Goal: Task Accomplishment & Management: Manage account settings

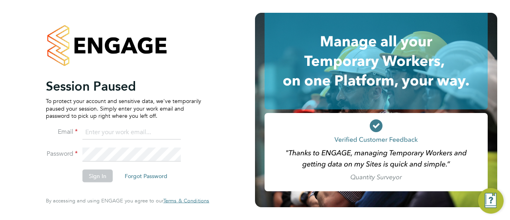
type input "[PERSON_NAME][EMAIL_ADDRESS][PERSON_NAME][DOMAIN_NAME]"
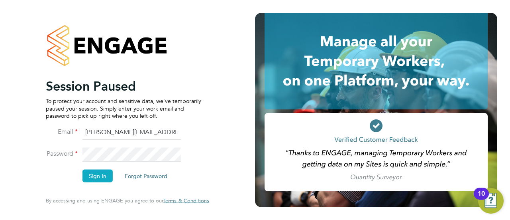
click at [85, 176] on button "Sign In" at bounding box center [97, 175] width 30 height 13
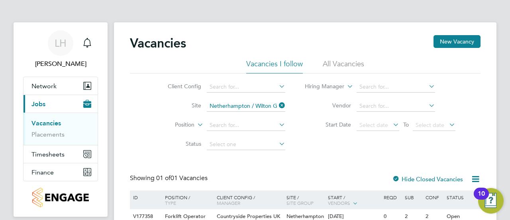
click at [310, 158] on div "Vacancies New Vacancy Vacancies I follow All Vacancies Client Config Site Nethe…" at bounding box center [305, 142] width 351 height 215
click at [46, 133] on link "Placements" at bounding box center [47, 134] width 33 height 8
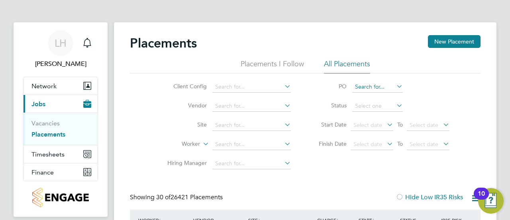
click at [365, 84] on input at bounding box center [377, 86] width 51 height 11
paste input "S-B1040/00107"
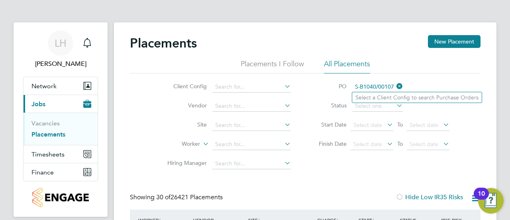
type input "S-B1040/00107"
click at [418, 84] on li "PO S-B1040/00107" at bounding box center [380, 86] width 159 height 19
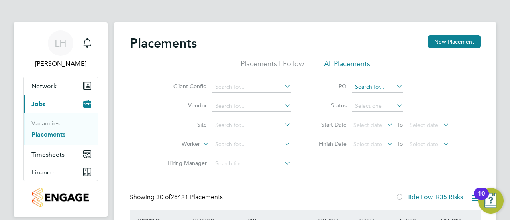
click at [377, 87] on input at bounding box center [377, 86] width 51 height 11
paste input "S-B1040/00107"
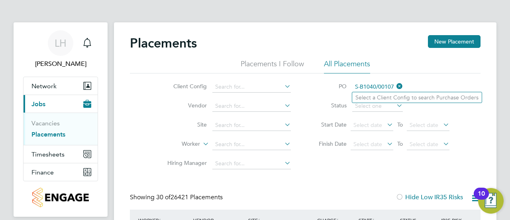
type input "S-B1040/00107"
click at [381, 97] on li "Select a Client Config to search Purchase Orders" at bounding box center [417, 97] width 130 height 10
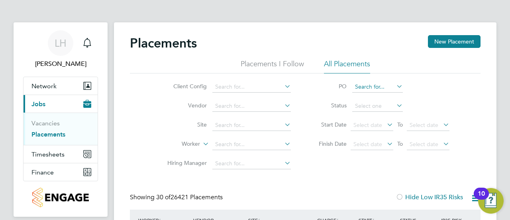
click at [373, 84] on input at bounding box center [377, 86] width 51 height 11
paste input "S-B1040/00107"
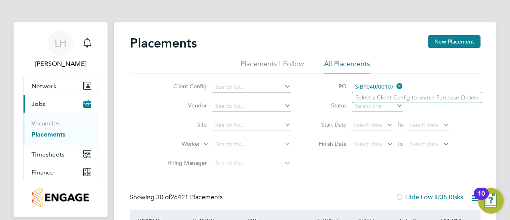
type input "S-B1040/00107"
click at [436, 78] on li "PO S-B1040/00107" at bounding box center [380, 86] width 159 height 19
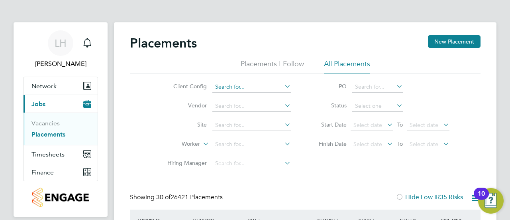
click at [241, 82] on input at bounding box center [251, 86] width 78 height 11
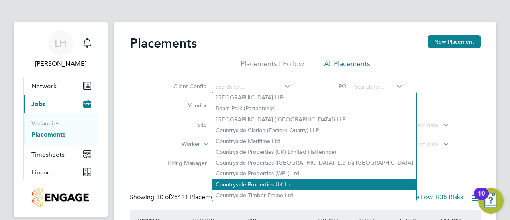
click at [272, 181] on li "Countryside Properties UK Ltd" at bounding box center [314, 184] width 204 height 11
type input "Countryside Properties UK Ltd"
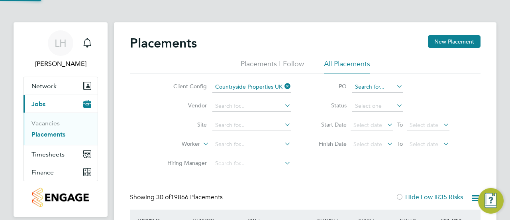
click at [375, 86] on input at bounding box center [377, 86] width 51 height 11
paste input "S-B1040/00107"
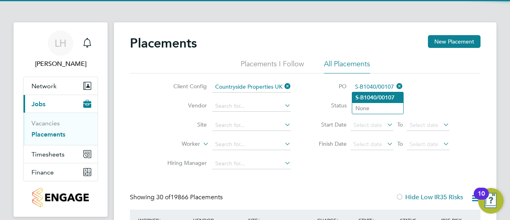
type input "S-B1040/00107"
click at [392, 96] on b "S-B1040/00107" at bounding box center [374, 97] width 39 height 7
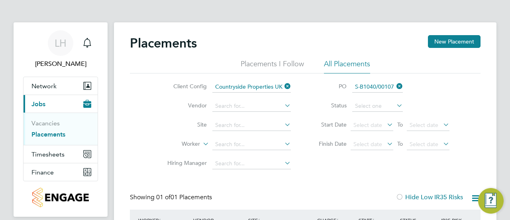
click at [438, 92] on li "PO S-B1040/00107" at bounding box center [380, 86] width 159 height 19
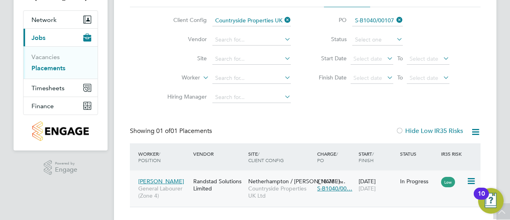
click at [168, 181] on span "[PERSON_NAME]" at bounding box center [161, 180] width 46 height 7
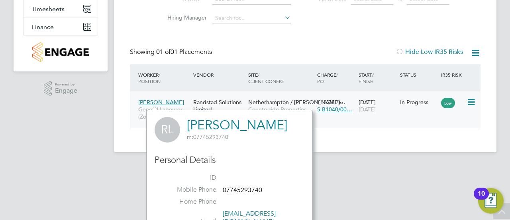
click at [201, 102] on div "Randstad Solutions Limited" at bounding box center [218, 105] width 55 height 22
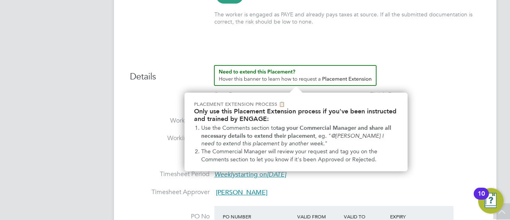
click at [311, 79] on img "How to extend a Placement?" at bounding box center [295, 75] width 163 height 21
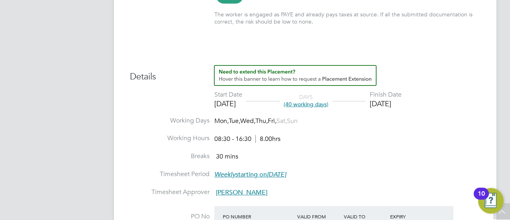
click at [328, 104] on span "(40 working days)" at bounding box center [306, 103] width 45 height 7
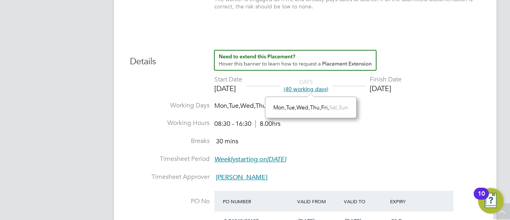
click at [363, 146] on li "Breaks 30 mins" at bounding box center [305, 146] width 351 height 18
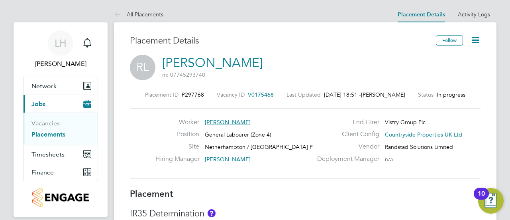
click at [480, 45] on icon at bounding box center [476, 40] width 10 height 10
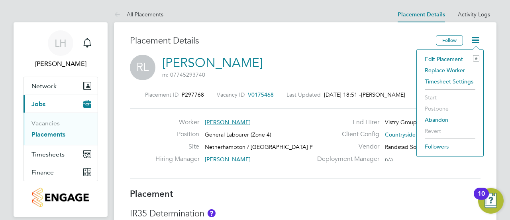
click at [444, 57] on li "Edit Placement e" at bounding box center [450, 58] width 59 height 11
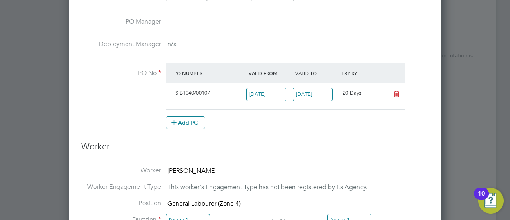
click at [320, 94] on input "[DATE]" at bounding box center [313, 94] width 40 height 13
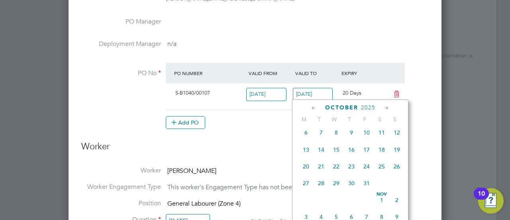
click at [369, 186] on span "31" at bounding box center [366, 182] width 15 height 15
type input "[DATE]"
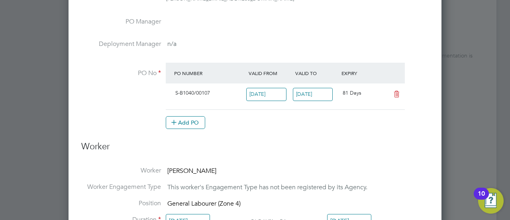
click at [398, 166] on li "Worker Robert Lyndley" at bounding box center [254, 174] width 347 height 16
click at [308, 141] on h3 "Worker" at bounding box center [254, 150] width 347 height 18
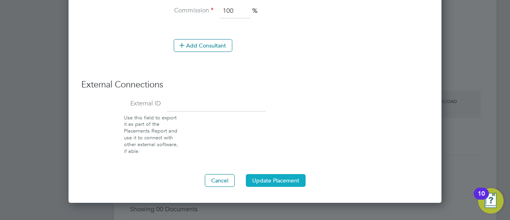
click at [290, 180] on button "Update Placement" at bounding box center [276, 180] width 60 height 13
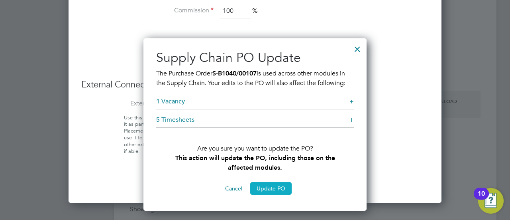
click at [267, 189] on button "Update PO" at bounding box center [270, 188] width 41 height 13
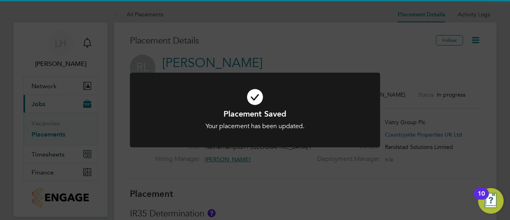
click at [348, 123] on div "Your placement has been updated." at bounding box center [254, 126] width 207 height 8
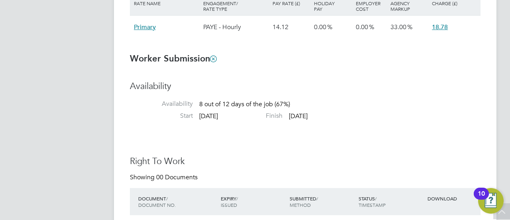
scroll to position [596, 0]
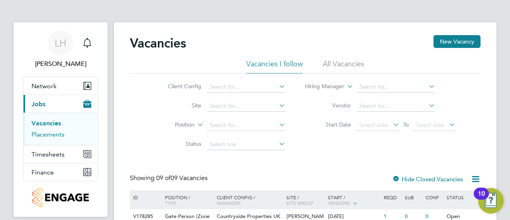
click at [50, 135] on link "Placements" at bounding box center [47, 134] width 33 height 8
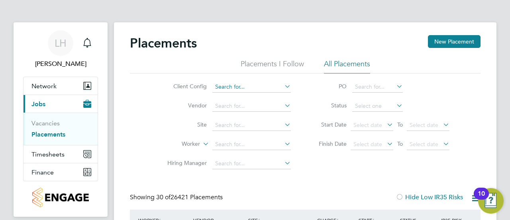
scroll to position [30, 55]
click at [279, 87] on input at bounding box center [251, 86] width 78 height 11
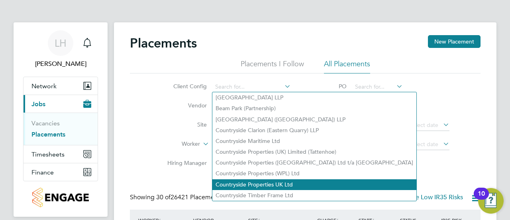
click at [249, 179] on li "Countryside Properties UK Ltd" at bounding box center [314, 184] width 204 height 11
type input "Countryside Properties UK Ltd"
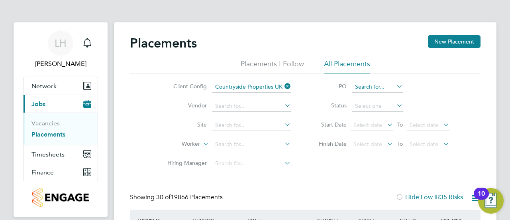
click at [367, 88] on input at bounding box center [377, 86] width 51 height 11
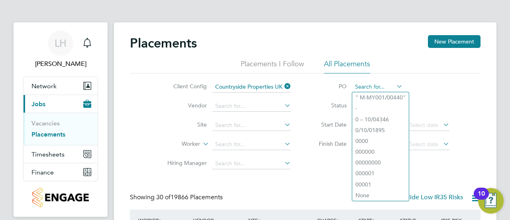
click at [356, 86] on input at bounding box center [377, 86] width 51 height 11
paste input "S-B1040/00107"
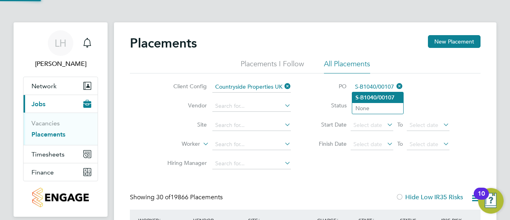
type input "S-B1040/00107"
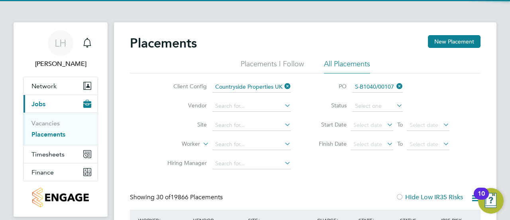
click at [369, 98] on b "S-B1040/00107" at bounding box center [374, 97] width 39 height 7
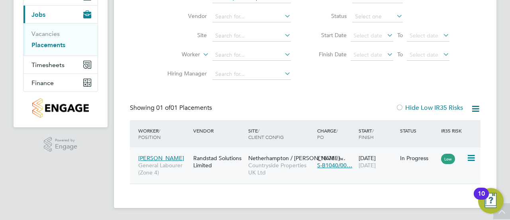
click at [236, 154] on div "Randstad Solutions Limited" at bounding box center [218, 161] width 55 height 22
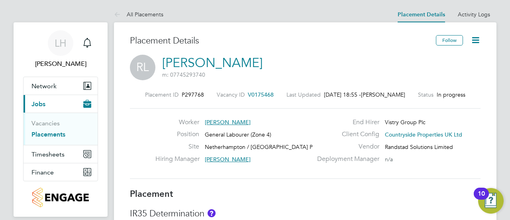
click at [472, 44] on icon at bounding box center [476, 40] width 10 height 10
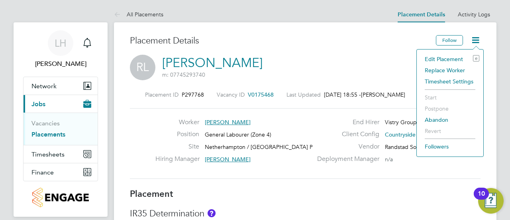
click at [445, 56] on li "Edit Placement e" at bounding box center [450, 58] width 59 height 11
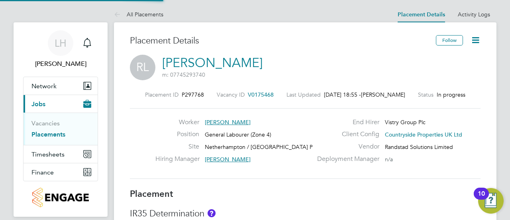
type input "Richard Colborne"
type input "[DATE]"
type input "08:30"
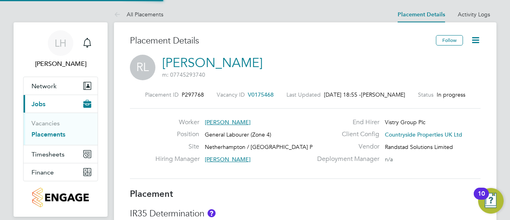
type input "16:30"
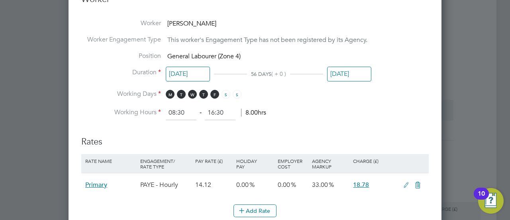
click at [343, 72] on input "[DATE]" at bounding box center [349, 74] width 44 height 15
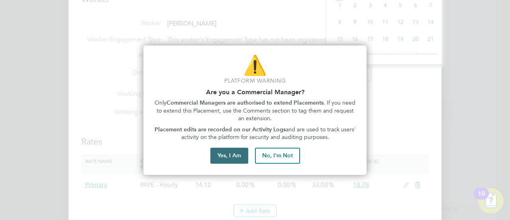
click at [240, 159] on button "Yes, I Am" at bounding box center [229, 155] width 38 height 16
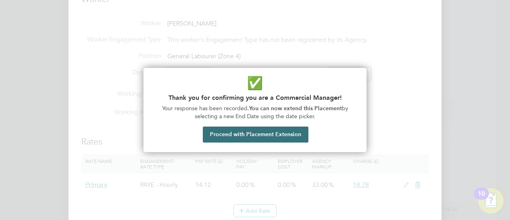
click at [297, 132] on button "Proceed with Placement Extension" at bounding box center [256, 134] width 106 height 16
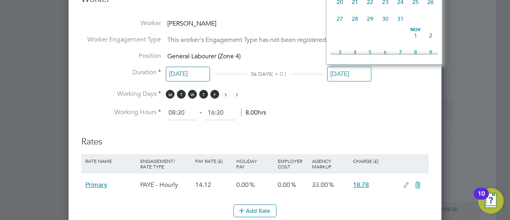
click at [402, 23] on span "31" at bounding box center [400, 18] width 15 height 15
type input "[DATE]"
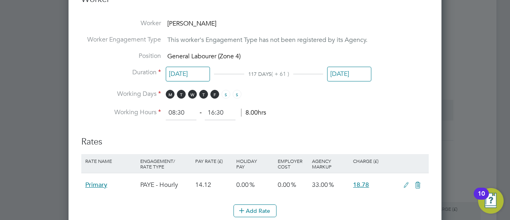
click at [391, 101] on li "Working Days M T W T F S S" at bounding box center [254, 98] width 347 height 16
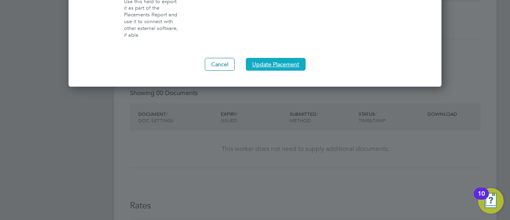
click at [279, 63] on button "Update Placement" at bounding box center [276, 64] width 60 height 13
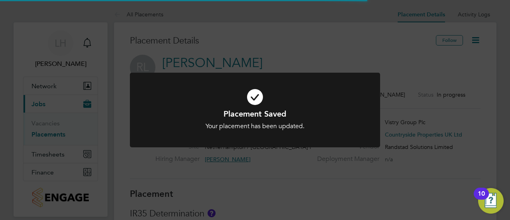
click at [305, 192] on div "Placement Saved Your placement has been updated. Cancel Okay" at bounding box center [255, 110] width 510 height 220
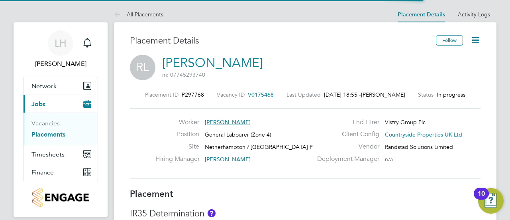
click at [329, 189] on h3 "Placement" at bounding box center [305, 194] width 351 height 12
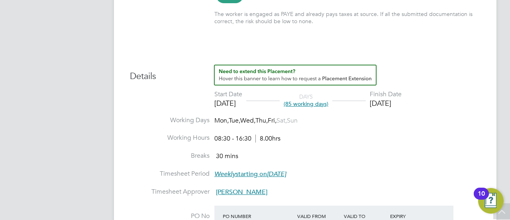
click at [468, 118] on li "Working Days Mon, Tue, Wed, Thu, Fri, Sat, Sun" at bounding box center [305, 125] width 351 height 18
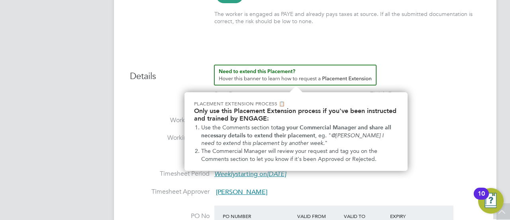
click at [451, 69] on h3 "Details" at bounding box center [305, 74] width 351 height 18
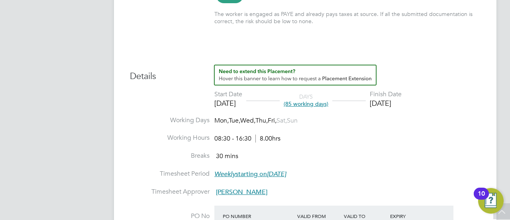
click at [443, 79] on h3 "Details" at bounding box center [305, 74] width 351 height 18
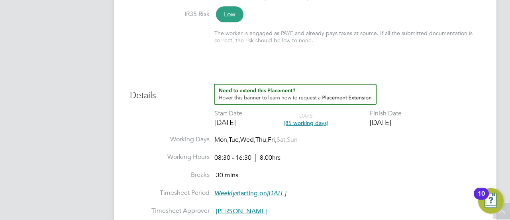
scroll to position [265, 0]
